Goal: Contribute content: Add original content to the website for others to see

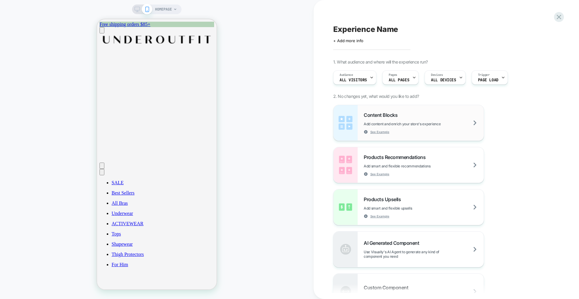
click at [461, 122] on span "Add content and enrich your store's experience" at bounding box center [417, 124] width 107 height 5
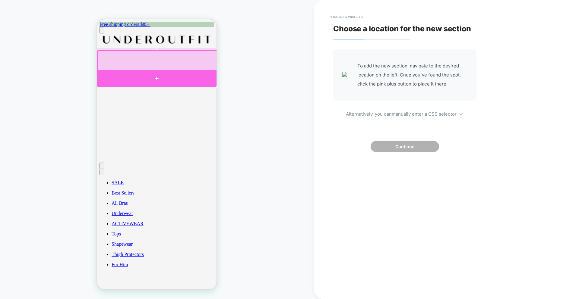
click at [163, 81] on div at bounding box center [156, 78] width 119 height 17
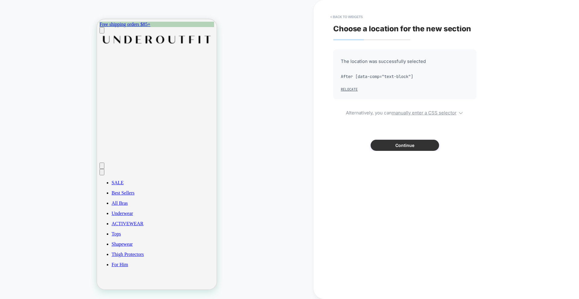
click at [396, 142] on button "Continue" at bounding box center [405, 145] width 68 height 11
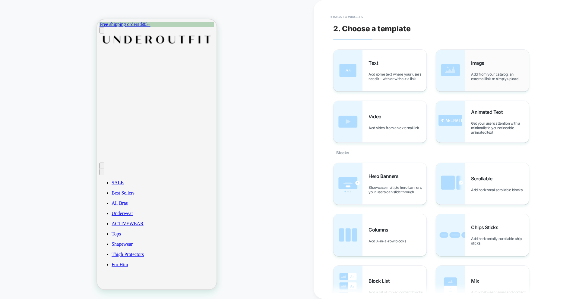
click at [473, 65] on span "Image" at bounding box center [479, 63] width 16 height 6
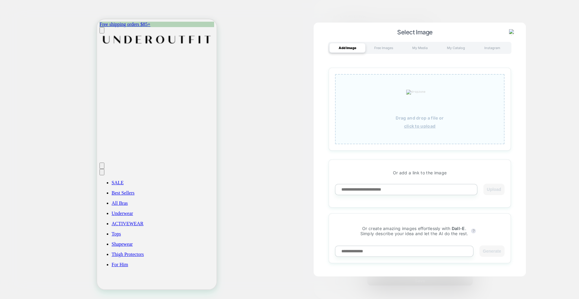
click at [416, 107] on img at bounding box center [419, 100] width 27 height 20
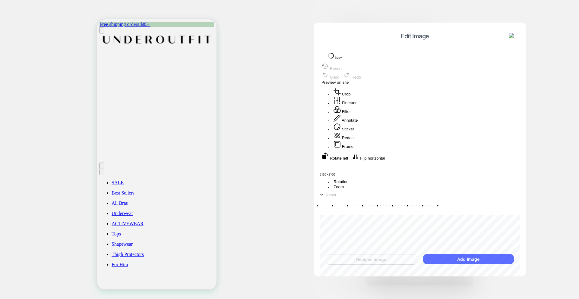
click at [453, 259] on button "Add Image" at bounding box center [468, 259] width 91 height 10
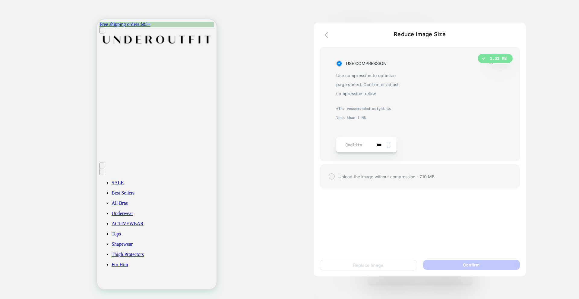
click at [359, 178] on span "Upload the image without compression - 7.10 MB" at bounding box center [386, 176] width 96 height 5
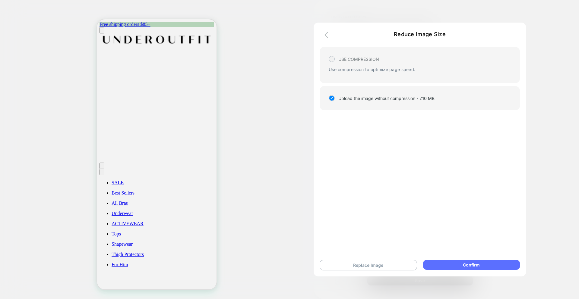
click at [473, 266] on button "Confirm" at bounding box center [471, 265] width 97 height 10
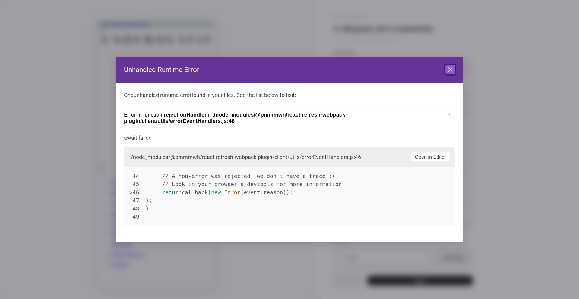
click at [453, 74] on button "Close" at bounding box center [450, 70] width 10 height 10
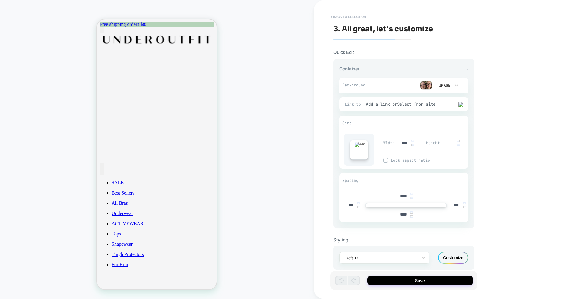
click at [342, 15] on button "< Back to selection" at bounding box center [348, 17] width 42 height 10
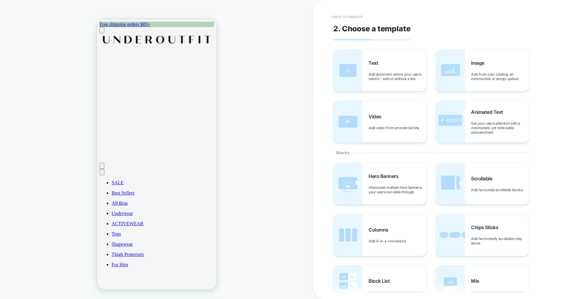
click at [339, 17] on button "< Back to widgets" at bounding box center [346, 17] width 39 height 10
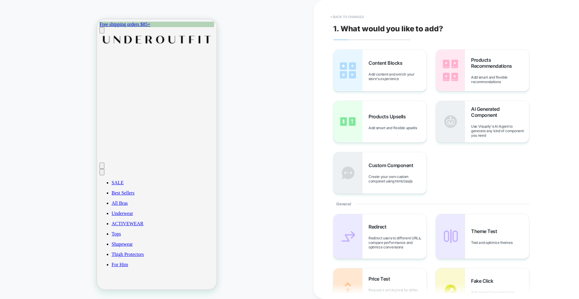
click at [340, 16] on button "< Back to changes" at bounding box center [347, 17] width 40 height 10
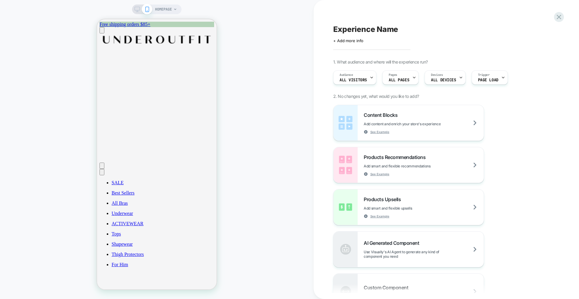
click at [298, 95] on div "HOMEPAGE" at bounding box center [157, 149] width 314 height 287
